Goal: Information Seeking & Learning: Learn about a topic

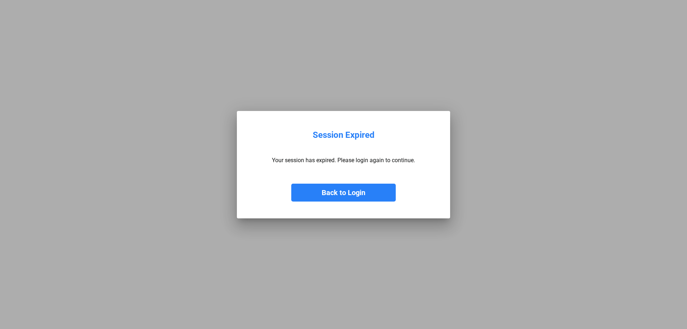
click at [348, 192] on button "Back to Login" at bounding box center [343, 192] width 104 height 18
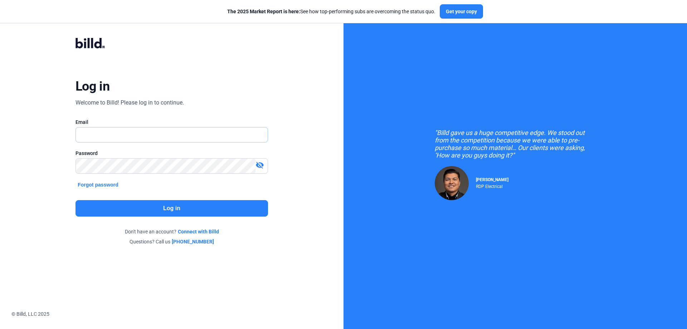
type input "[PERSON_NAME][EMAIL_ADDRESS][DOMAIN_NAME]"
click at [175, 204] on button "Log in" at bounding box center [171, 208] width 192 height 16
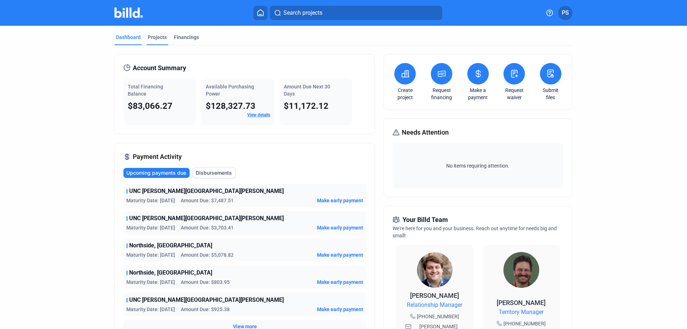
click at [153, 34] on div "Projects" at bounding box center [157, 37] width 19 height 7
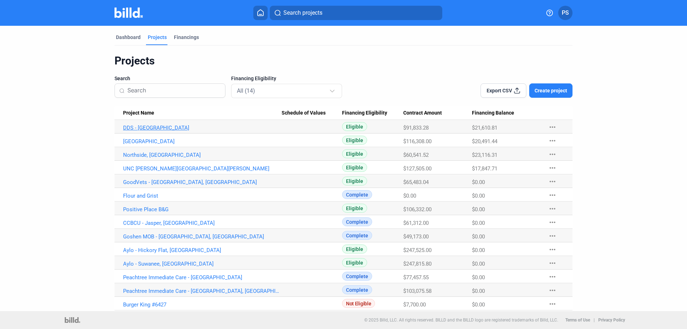
click at [129, 127] on link "DDS - [GEOGRAPHIC_DATA]" at bounding box center [202, 127] width 158 height 6
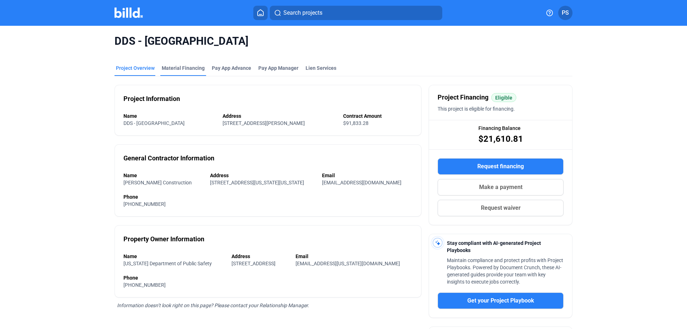
click at [185, 67] on div "Material Financing" at bounding box center [183, 67] width 43 height 7
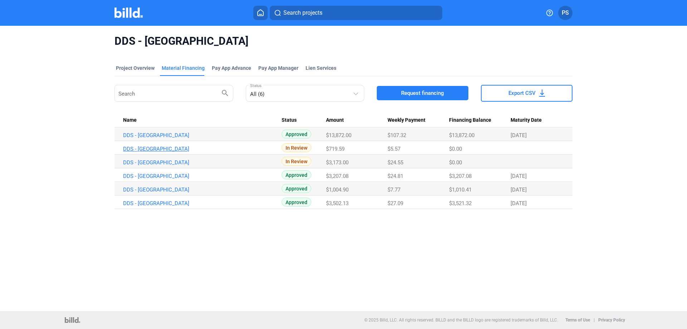
click at [140, 148] on link "DDS - [GEOGRAPHIC_DATA]" at bounding box center [202, 149] width 158 height 6
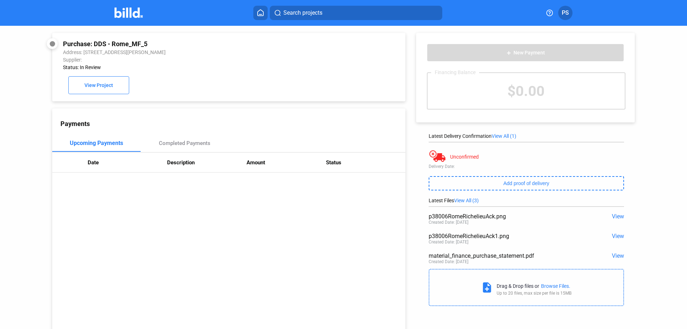
click at [613, 236] on span "View" at bounding box center [618, 235] width 12 height 7
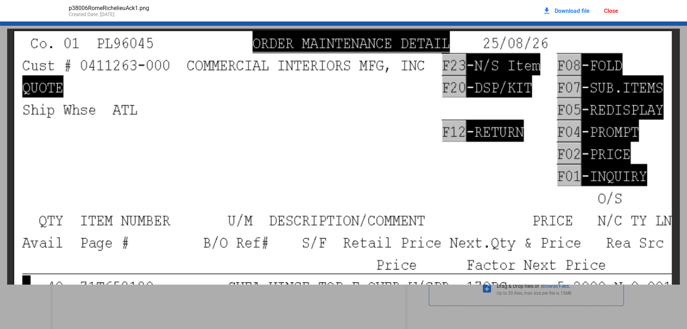
click at [608, 10] on div "Close" at bounding box center [611, 11] width 14 height 7
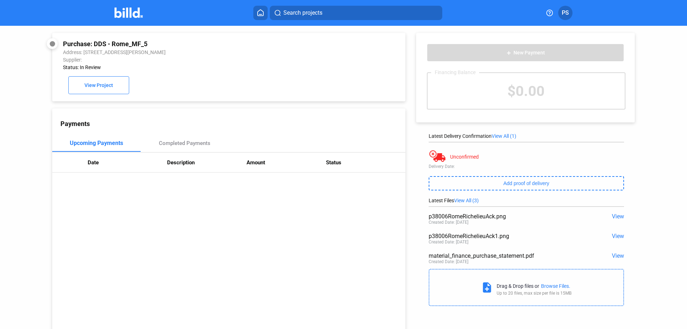
click at [614, 235] on span "View" at bounding box center [618, 235] width 12 height 7
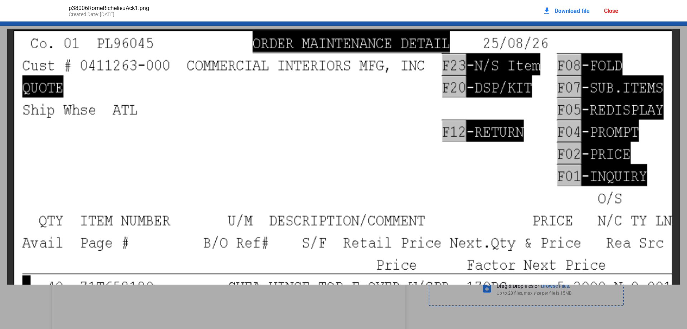
click at [612, 14] on div "Close" at bounding box center [611, 11] width 14 height 7
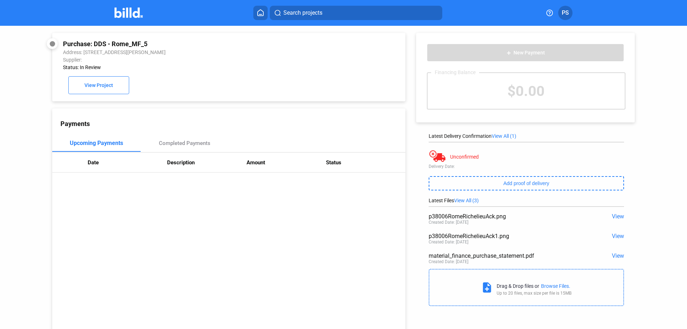
click at [616, 219] on span "View" at bounding box center [618, 216] width 12 height 7
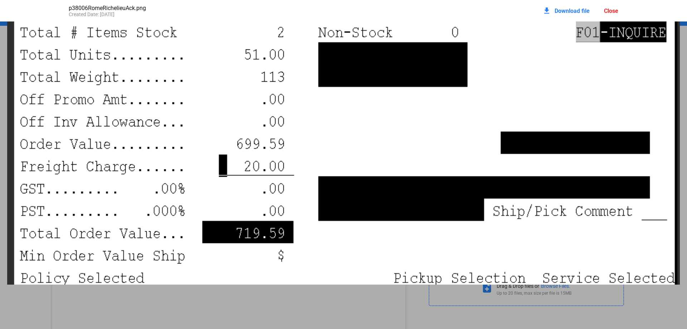
scroll to position [136, 0]
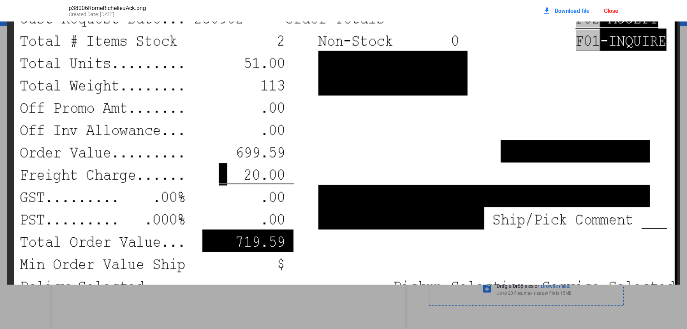
click at [610, 12] on div "Close" at bounding box center [611, 11] width 14 height 7
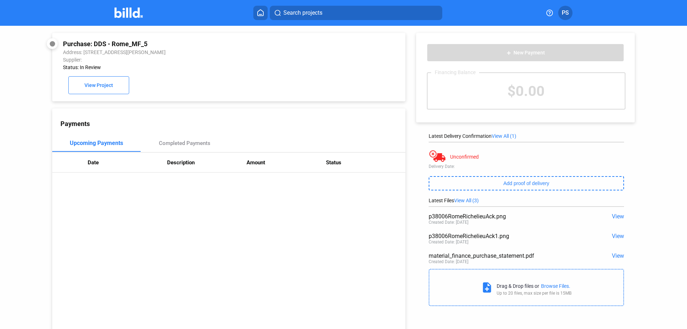
click at [617, 235] on span "View" at bounding box center [618, 235] width 12 height 7
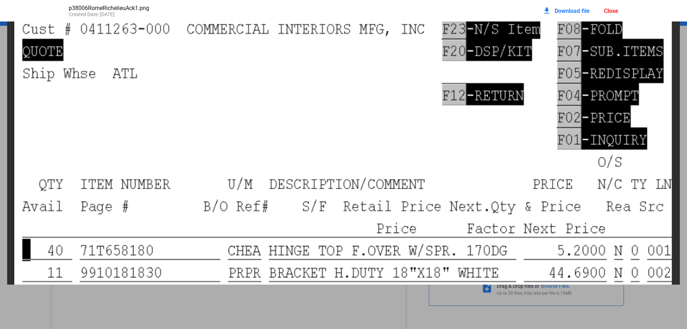
scroll to position [150, 0]
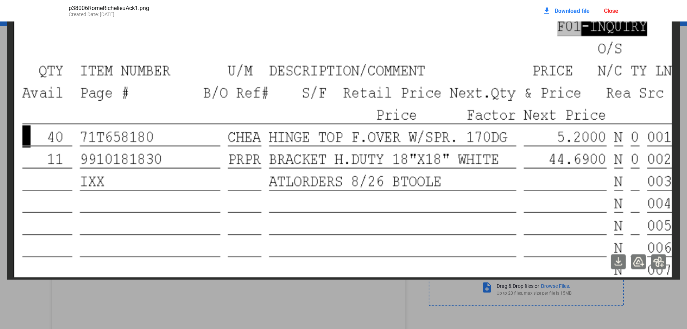
click at [53, 39] on img at bounding box center [343, 79] width 672 height 401
click at [615, 10] on div "Close" at bounding box center [611, 11] width 14 height 7
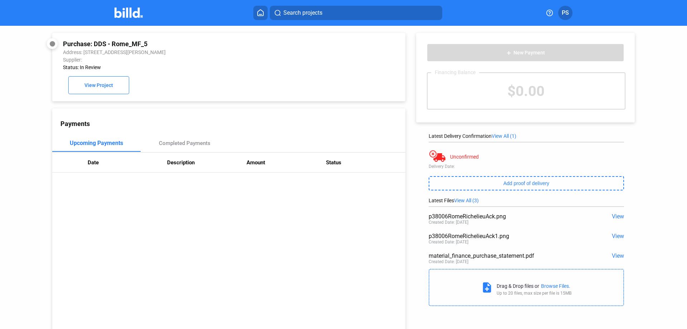
click at [616, 215] on span "View" at bounding box center [618, 216] width 12 height 7
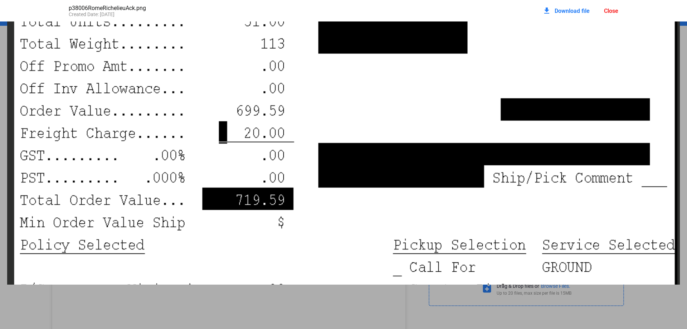
scroll to position [179, 0]
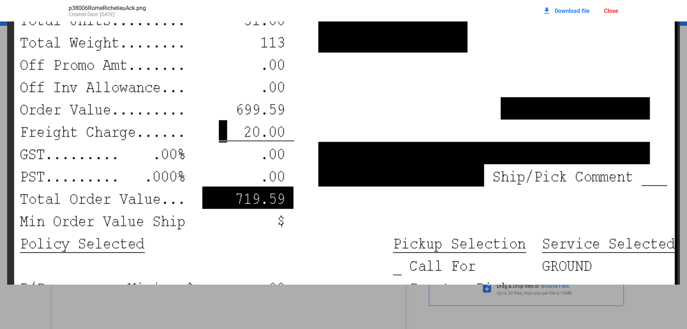
click at [608, 12] on div "Close" at bounding box center [611, 11] width 14 height 7
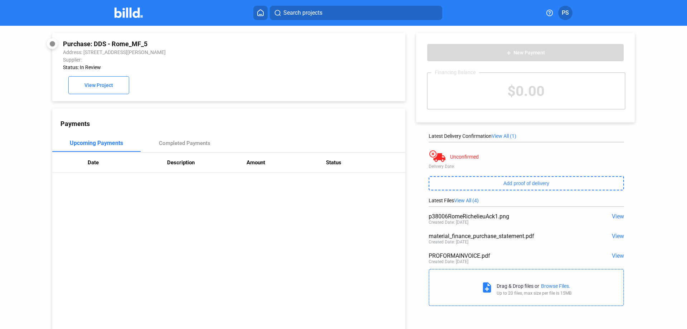
click at [613, 255] on span "View" at bounding box center [618, 255] width 12 height 7
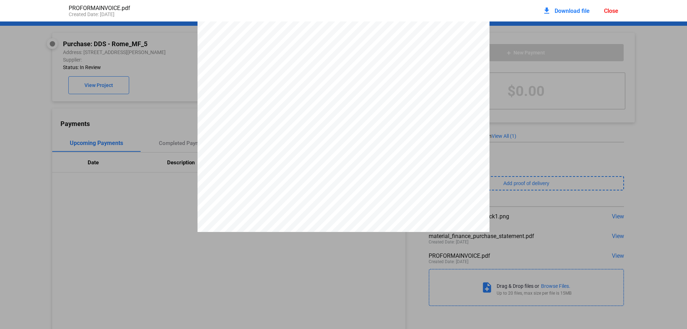
scroll to position [0, 0]
click at [613, 8] on div "Close" at bounding box center [611, 11] width 14 height 7
